Goal: Find specific page/section: Find specific page/section

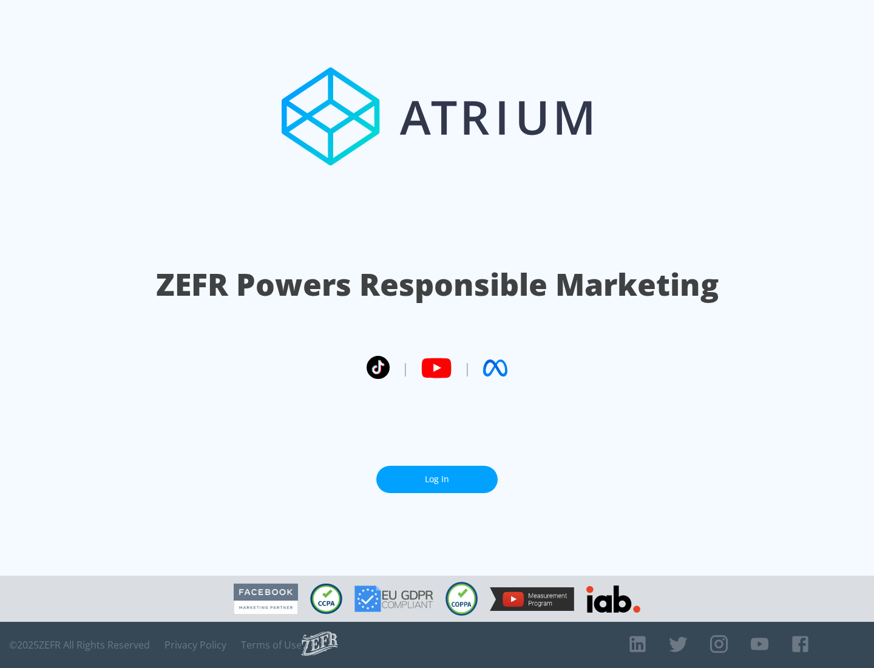
click at [437, 479] on link "Log In" at bounding box center [436, 478] width 121 height 27
